Goal: Task Accomplishment & Management: Manage account settings

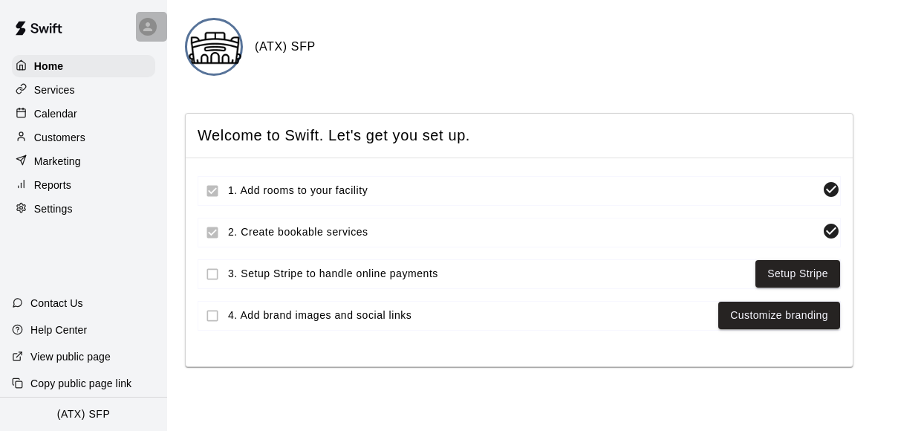
click at [148, 26] on icon at bounding box center [147, 26] width 13 height 13
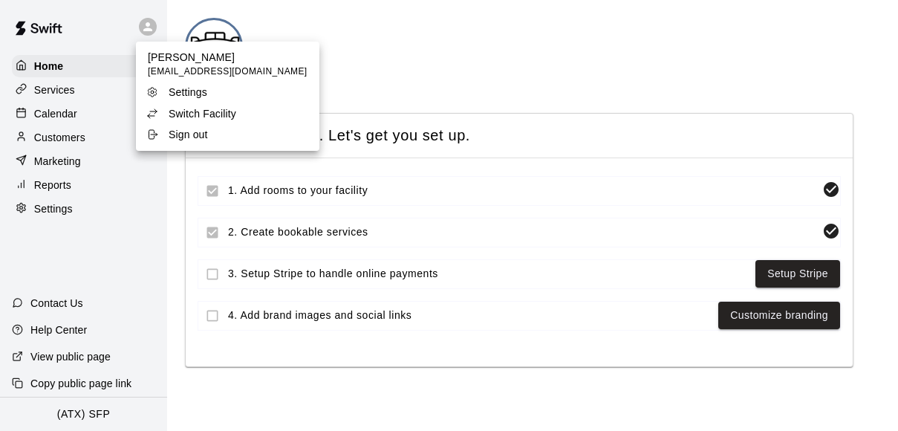
click at [185, 112] on p "Switch Facility" at bounding box center [203, 113] width 68 height 15
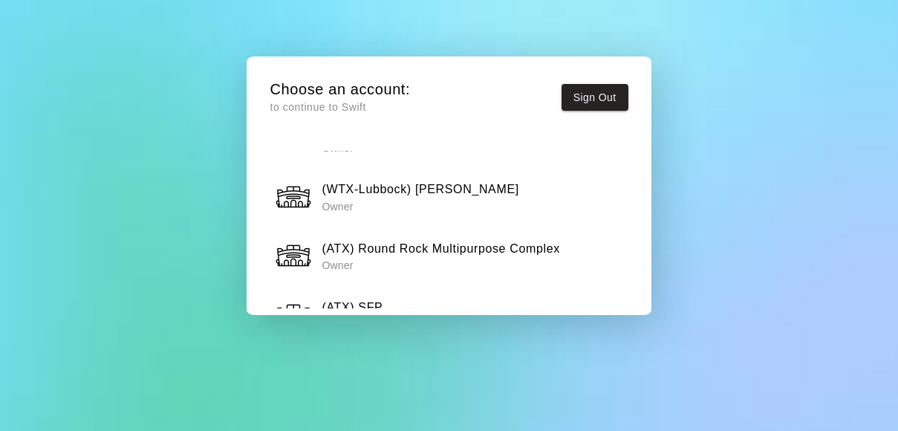
scroll to position [652, 0]
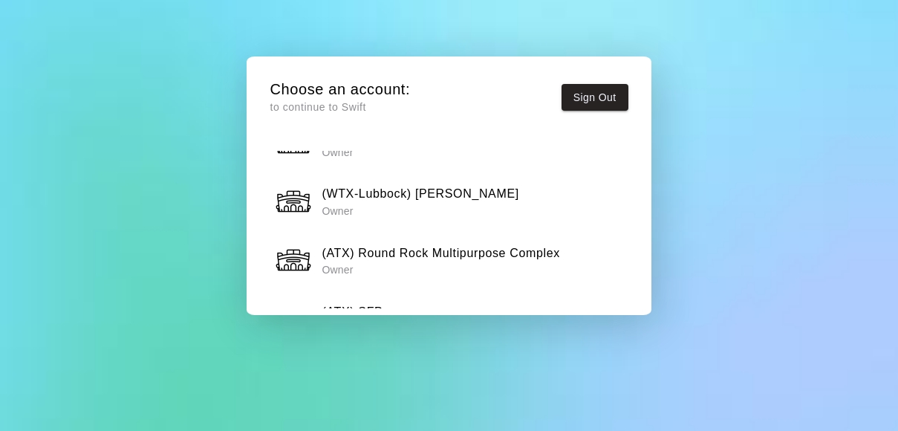
click at [483, 244] on h6 "(ATX) Round Rock Multipurpose Complex" at bounding box center [441, 253] width 238 height 19
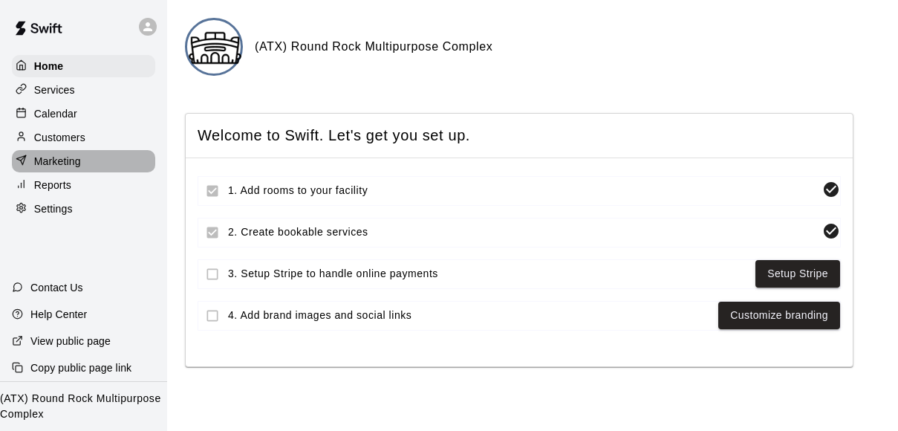
click at [81, 160] on div "Marketing" at bounding box center [83, 161] width 143 height 22
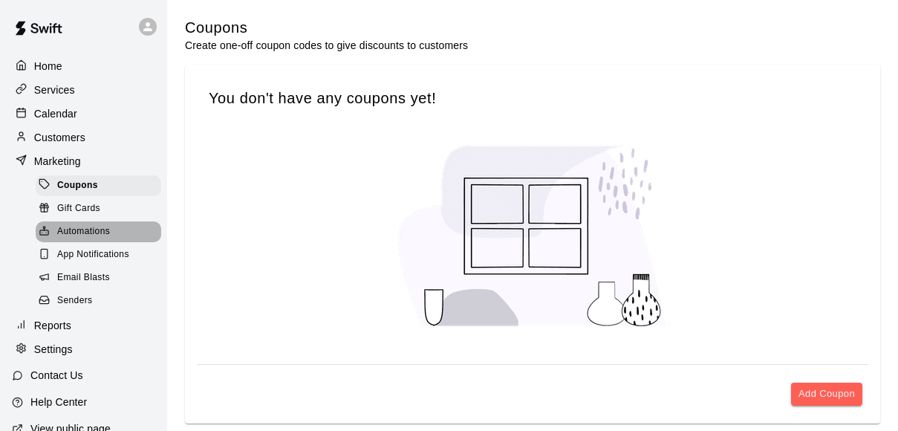
click at [89, 228] on span "Automations" at bounding box center [83, 231] width 53 height 15
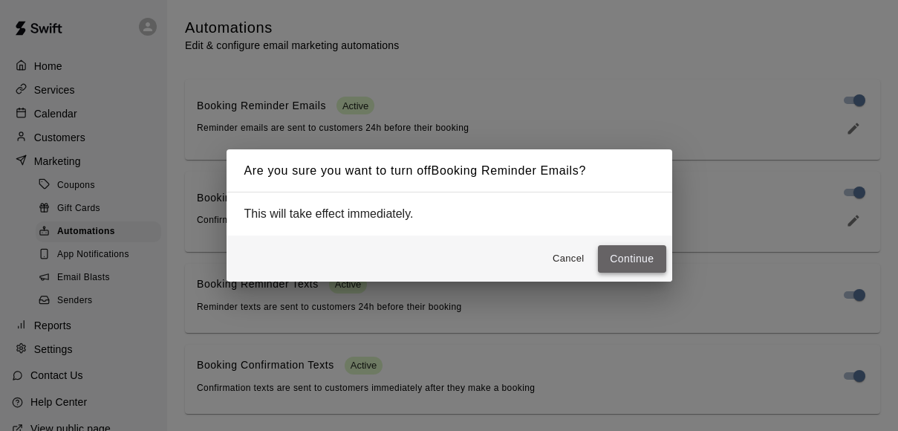
click at [645, 262] on button "Continue" at bounding box center [632, 258] width 68 height 27
click at [640, 253] on button "Continue" at bounding box center [632, 258] width 68 height 27
click at [633, 256] on button "Continue" at bounding box center [632, 258] width 68 height 27
click at [634, 253] on button "Continue" at bounding box center [632, 258] width 68 height 27
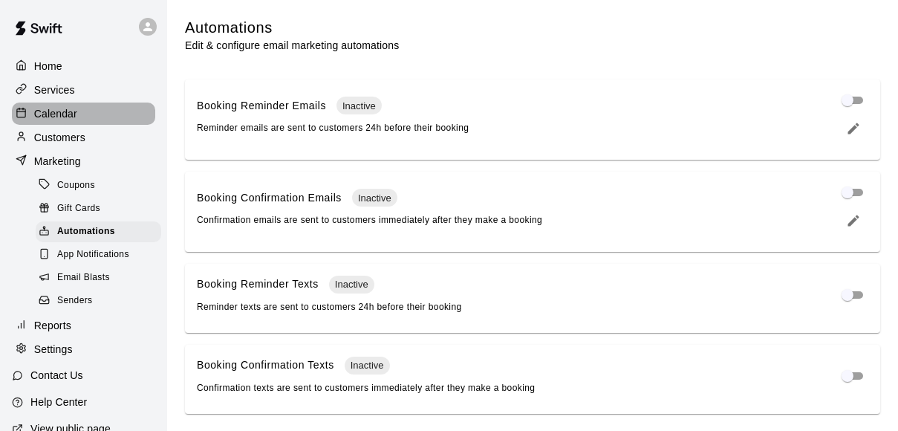
click at [68, 111] on p "Calendar" at bounding box center [55, 113] width 43 height 15
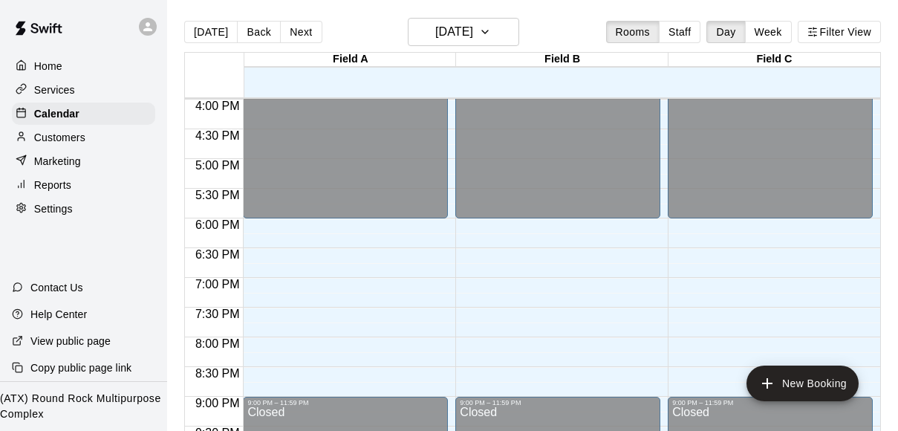
scroll to position [946, 0]
